Goal: Register for event/course

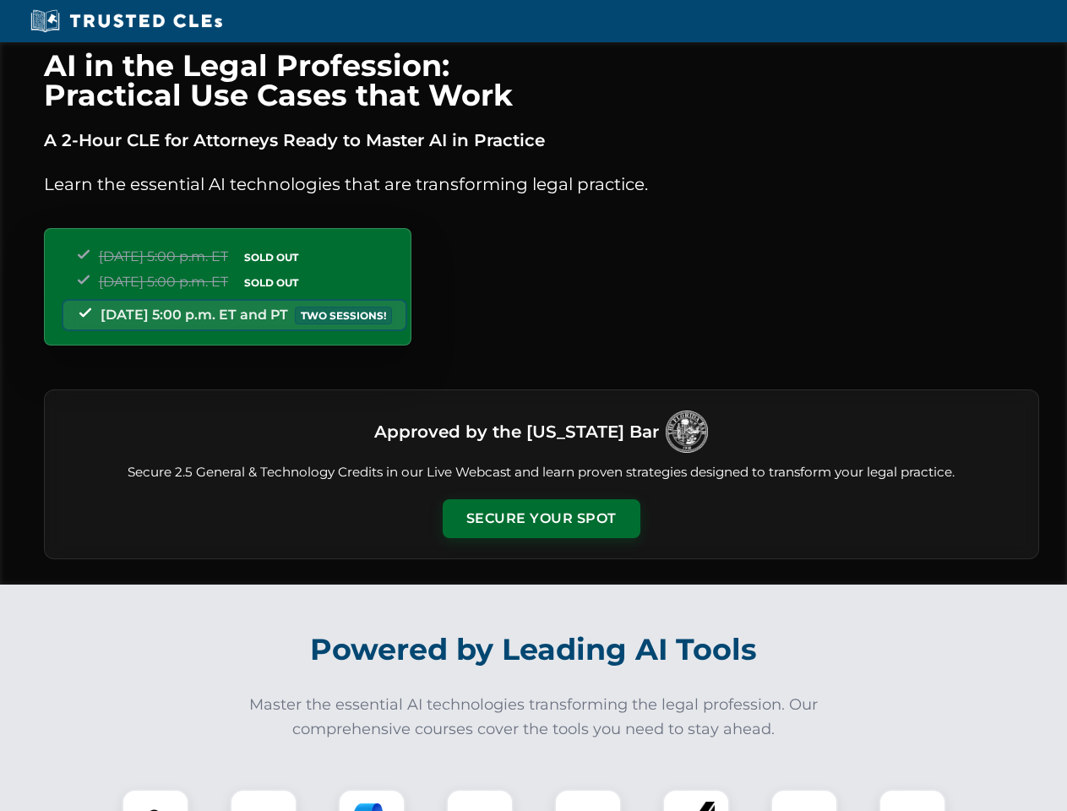
click at [541, 519] on button "Secure Your Spot" at bounding box center [542, 518] width 198 height 39
click at [155, 800] on img at bounding box center [155, 823] width 49 height 49
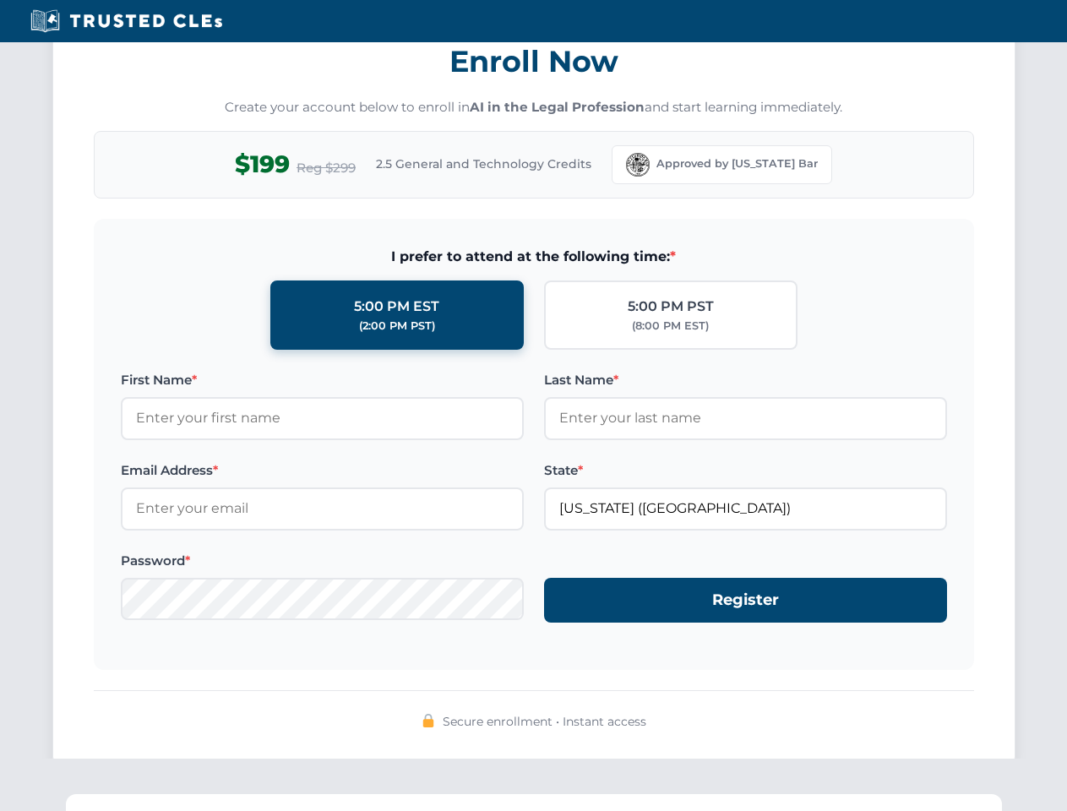
scroll to position [1659, 0]
